Goal: Information Seeking & Learning: Learn about a topic

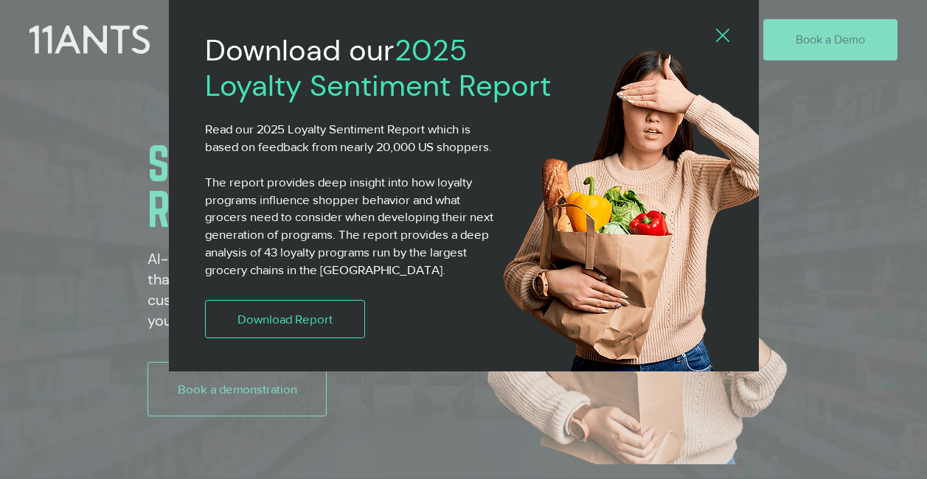
click at [180, 374] on div "2025 Loyalty Sentiment Report" at bounding box center [463, 239] width 927 height 479
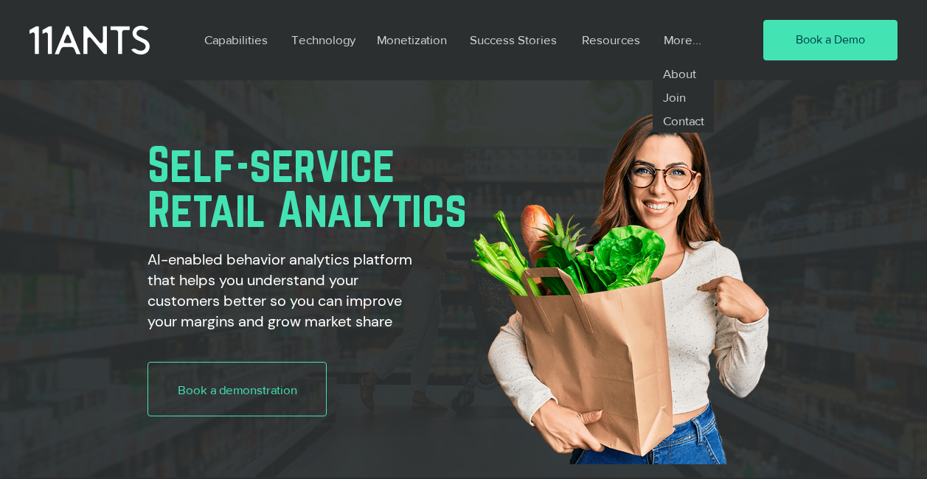
click at [594, 12] on div at bounding box center [463, 40] width 927 height 80
click at [557, 38] on p "Success Stories" at bounding box center [513, 40] width 102 height 34
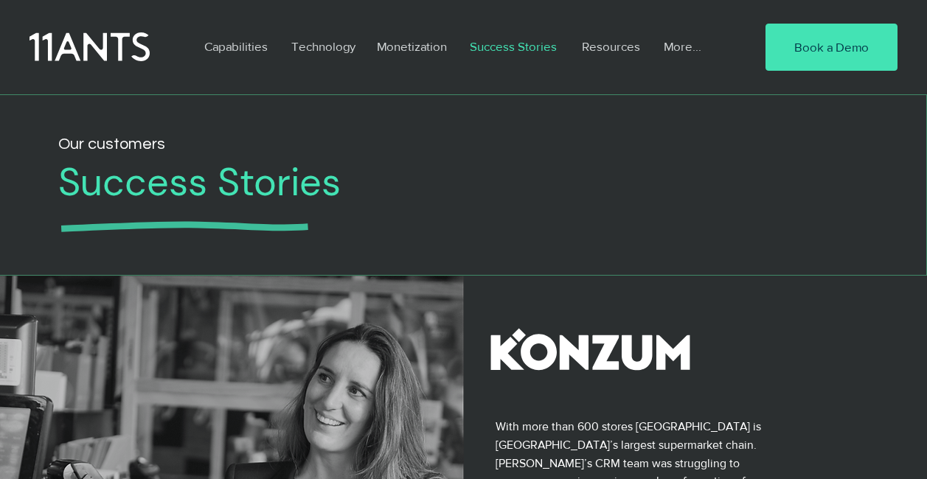
click at [531, 324] on icon at bounding box center [590, 348] width 199 height 77
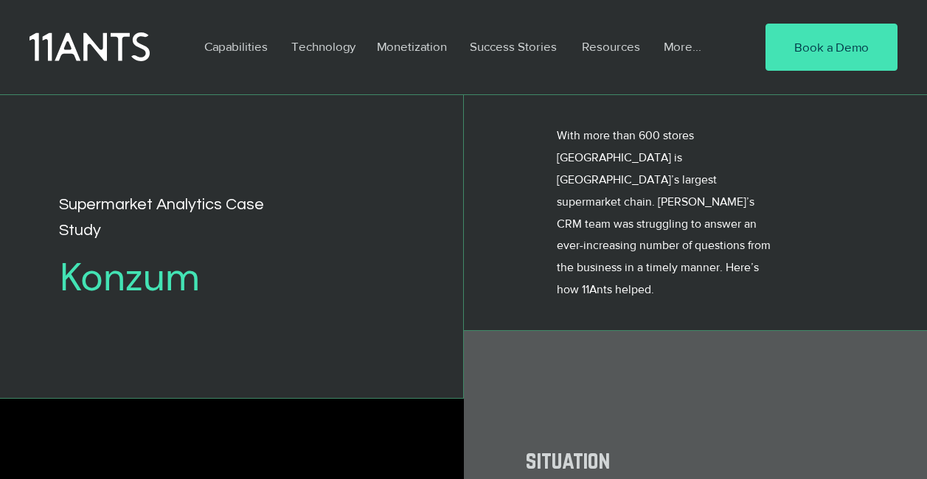
click at [778, 268] on div "main content" at bounding box center [696, 212] width 464 height 235
